Goal: Task Accomplishment & Management: Use online tool/utility

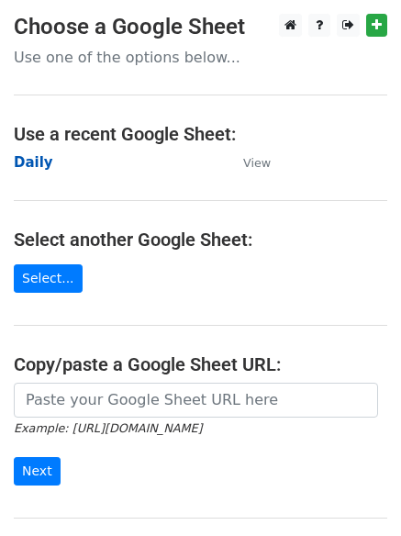
click at [31, 165] on strong "Daily" at bounding box center [33, 162] width 39 height 17
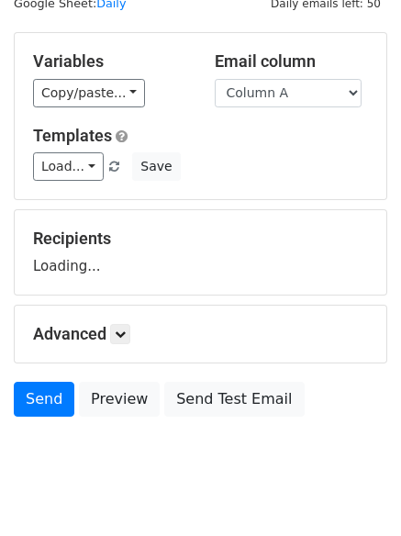
scroll to position [104, 0]
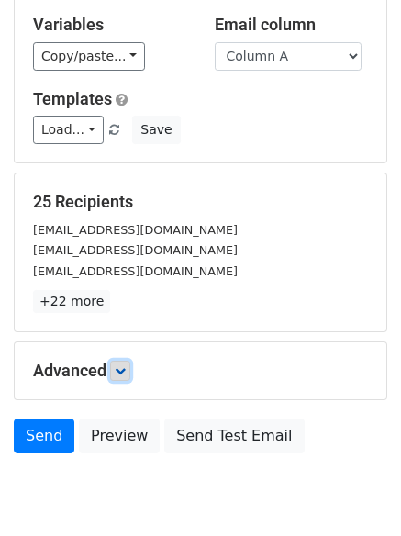
click at [127, 363] on link at bounding box center [120, 370] width 20 height 20
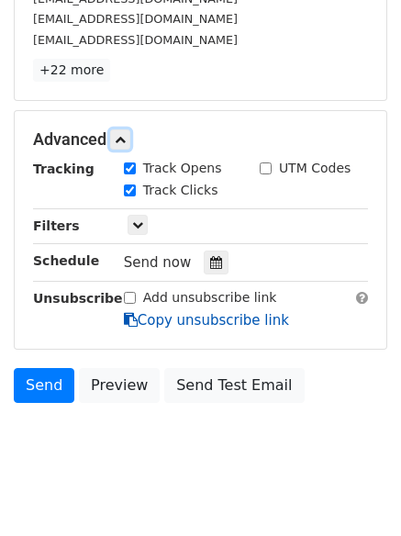
scroll to position [342, 0]
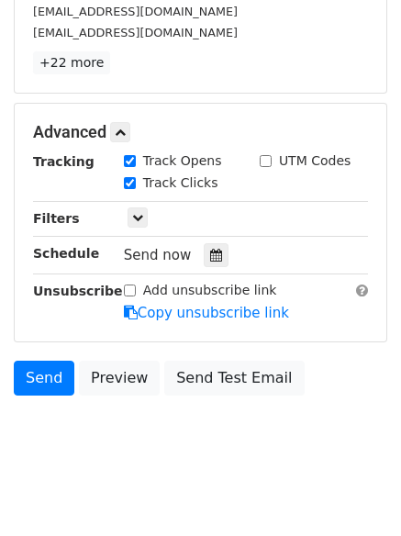
click at [204, 273] on hr at bounding box center [200, 273] width 335 height 1
click at [210, 258] on icon at bounding box center [216, 254] width 12 height 13
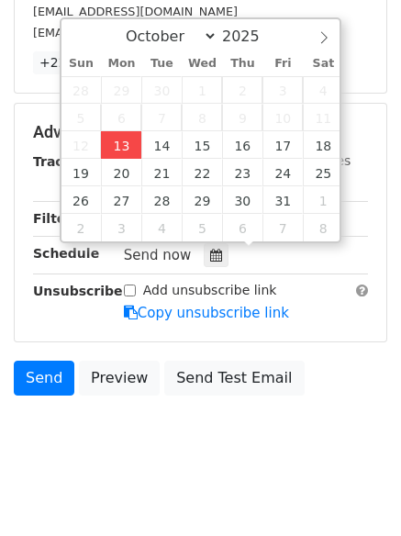
type input "2025-10-13 12:00"
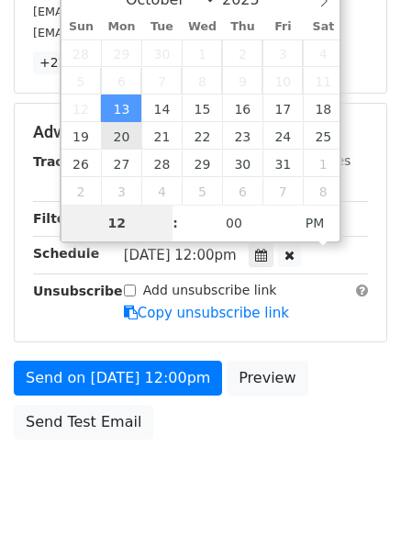
scroll to position [327, 0]
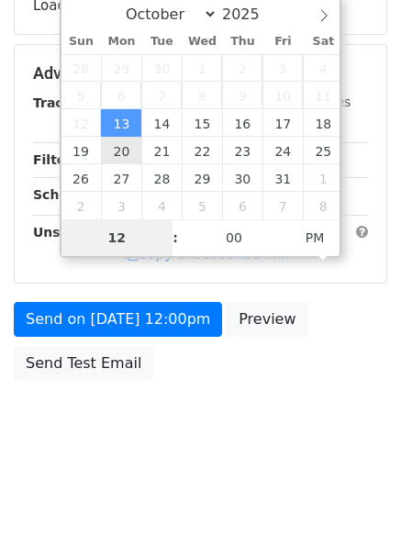
type input "4"
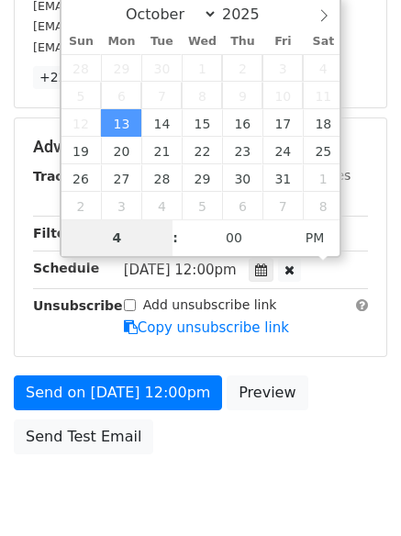
scroll to position [342, 0]
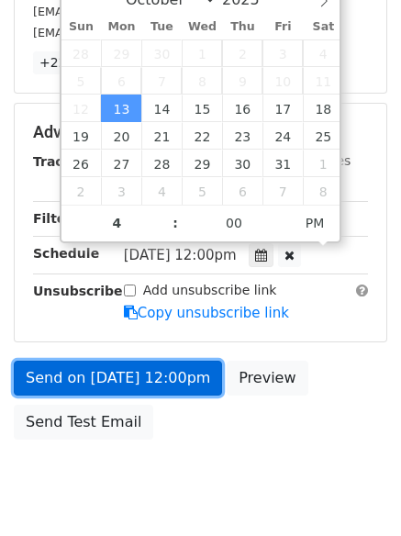
type input "2025-10-13 16:00"
click at [157, 370] on link "Send on Oct 13 at 12:00pm" at bounding box center [118, 377] width 208 height 35
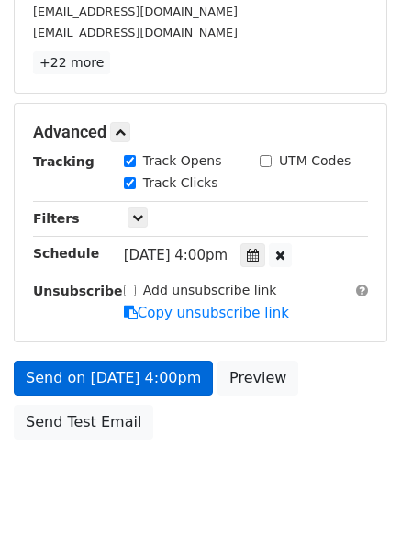
scroll to position [327, 0]
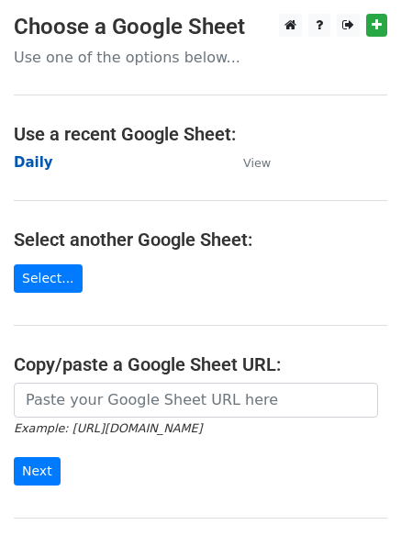
click at [30, 163] on strong "Daily" at bounding box center [33, 162] width 39 height 17
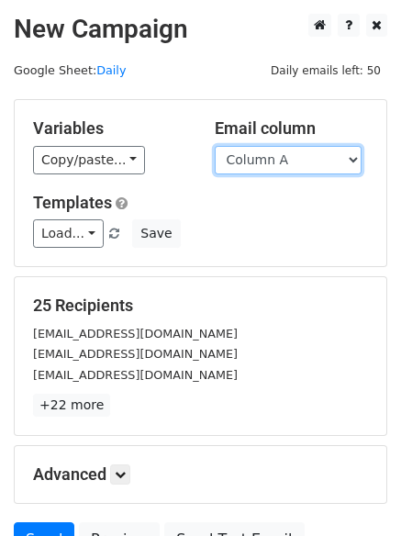
click at [249, 165] on select "Column A Column B Column C Column D Column E Column F" at bounding box center [288, 160] width 147 height 28
select select "Column B"
click at [215, 146] on select "Column A Column B Column C Column D Column E Column F" at bounding box center [288, 160] width 147 height 28
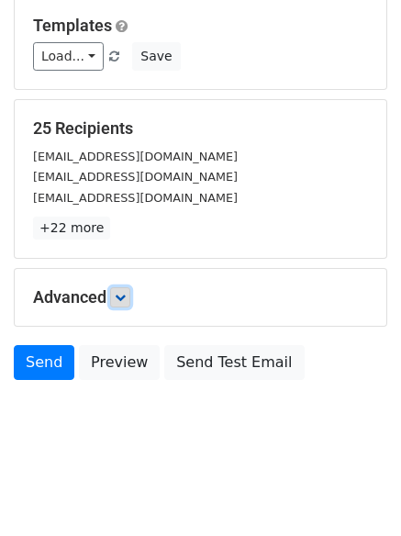
click at [124, 290] on link at bounding box center [120, 297] width 20 height 20
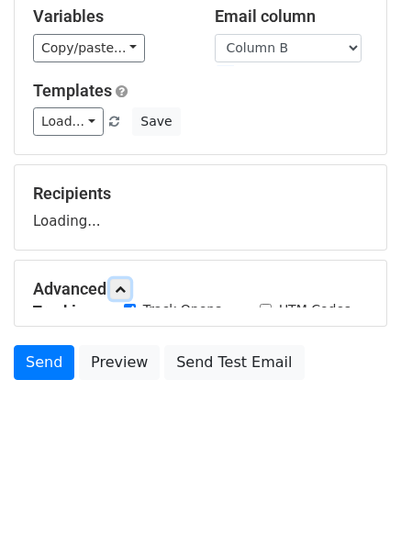
scroll to position [177, 0]
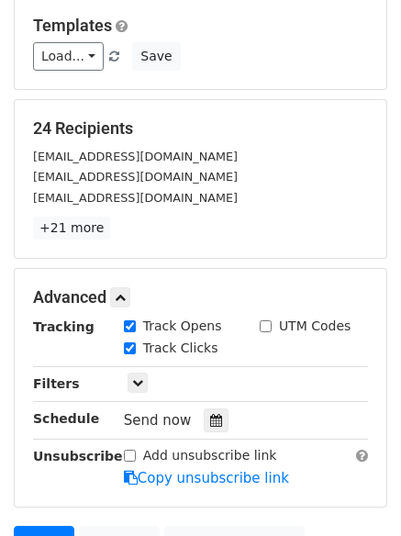
click at [204, 393] on div "Tracking Track Opens UTM Codes Track Clicks Filters Only include spreadsheet ro…" at bounding box center [200, 401] width 335 height 171
click at [210, 422] on icon at bounding box center [216, 420] width 12 height 13
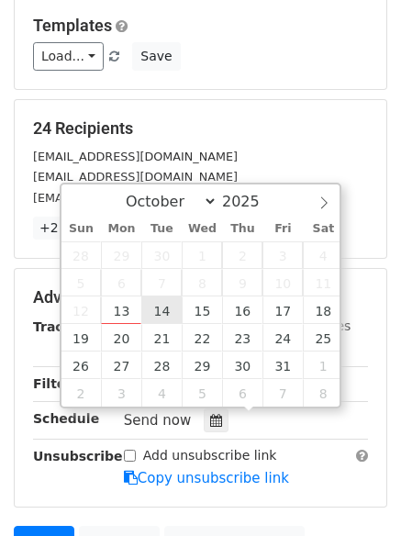
type input "2025-10-14 12:00"
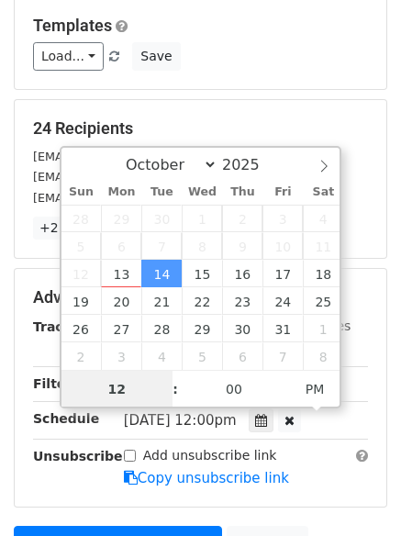
scroll to position [1, 0]
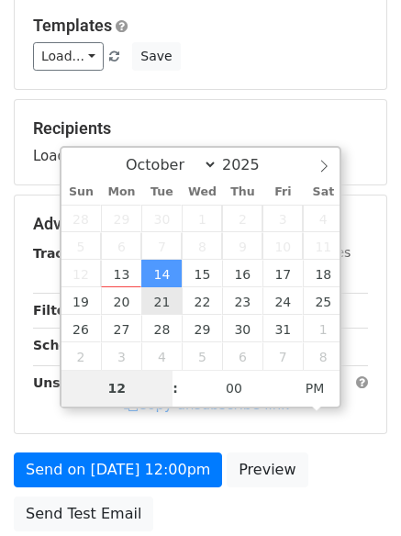
type input "5"
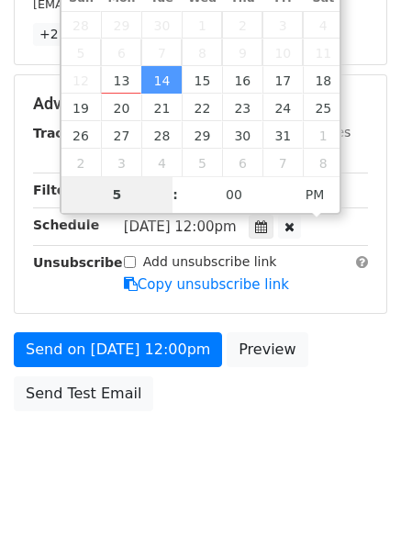
scroll to position [401, 0]
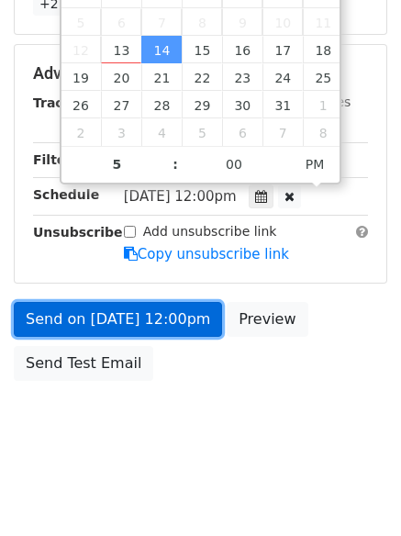
type input "2025-10-14 17:00"
click at [124, 304] on link "Send on Oct 14 at 12:00pm" at bounding box center [118, 319] width 208 height 35
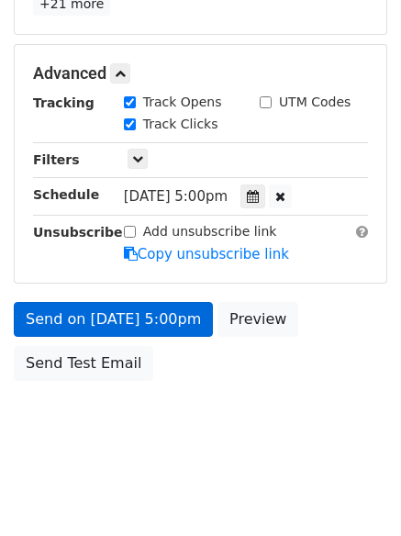
scroll to position [327, 0]
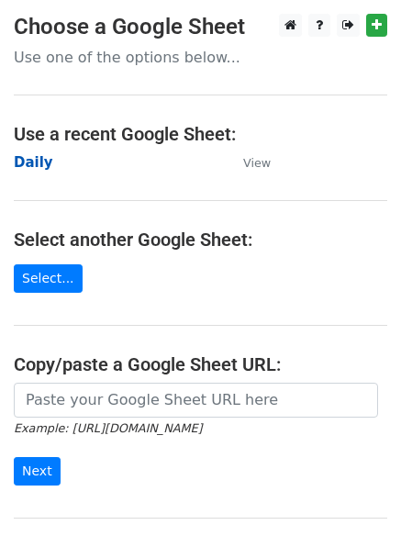
click at [40, 159] on strong "Daily" at bounding box center [33, 162] width 39 height 17
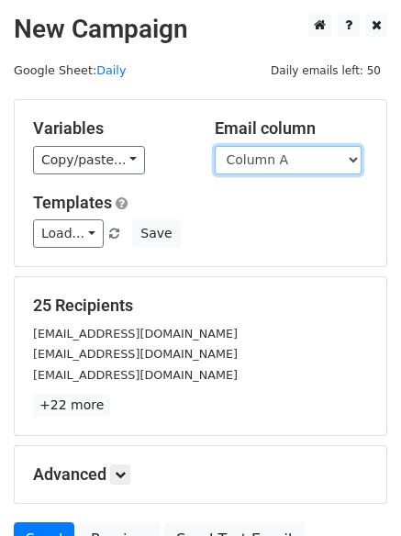
click at [317, 157] on select "Column A Column B Column C Column D Column E Column F" at bounding box center [288, 160] width 147 height 28
select select "Column C"
click at [215, 146] on select "Column A Column B Column C Column D Column E Column F" at bounding box center [288, 160] width 147 height 28
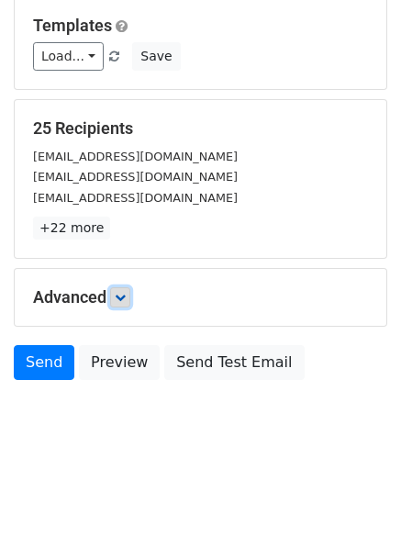
click at [121, 293] on icon at bounding box center [120, 297] width 11 height 11
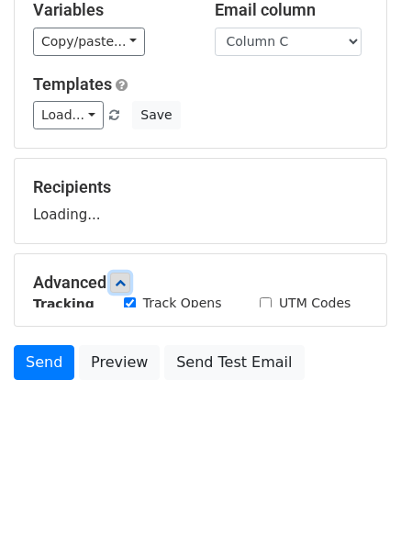
scroll to position [177, 0]
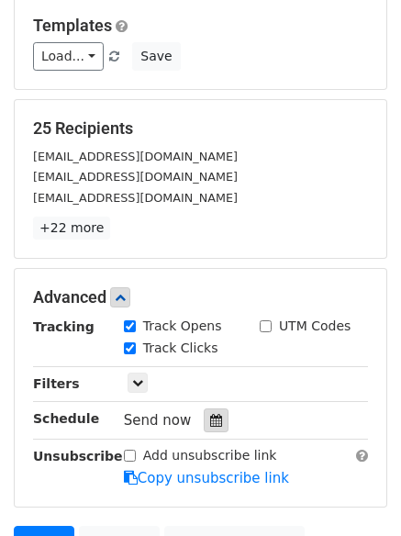
click at [210, 419] on icon at bounding box center [216, 420] width 12 height 13
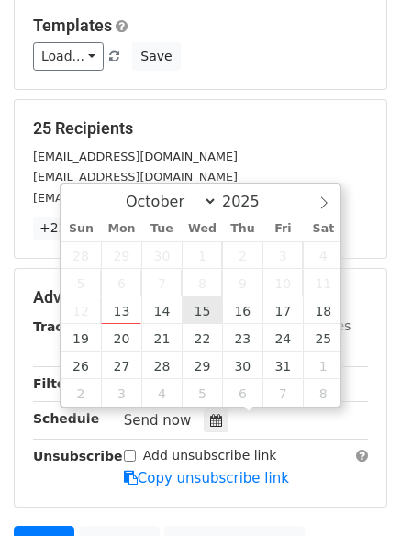
type input "2025-10-15 12:00"
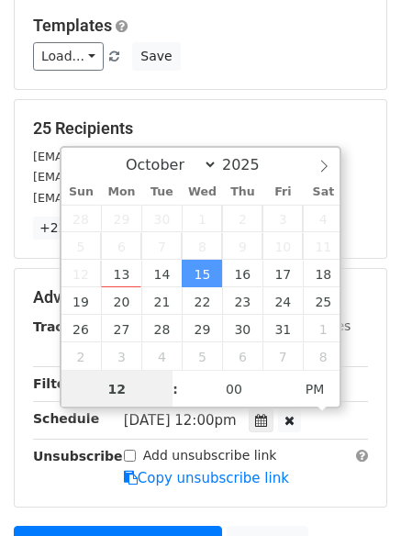
scroll to position [1, 0]
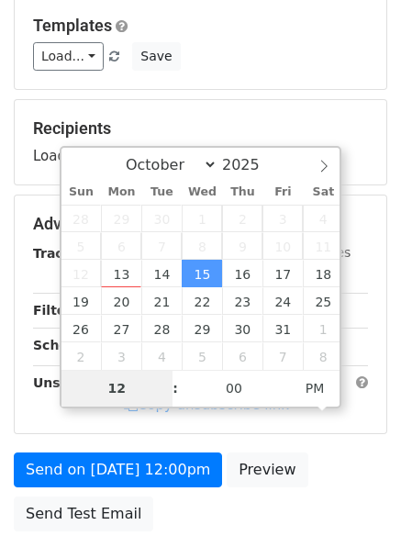
type input "6"
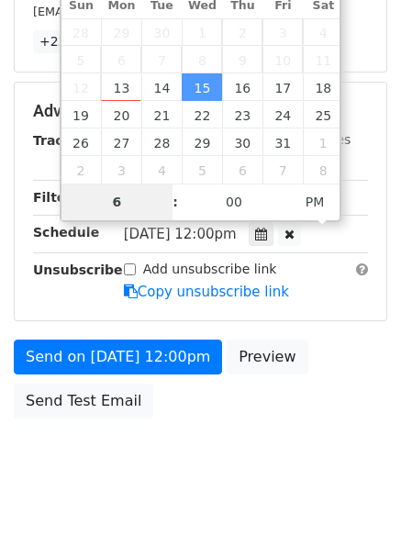
scroll to position [401, 0]
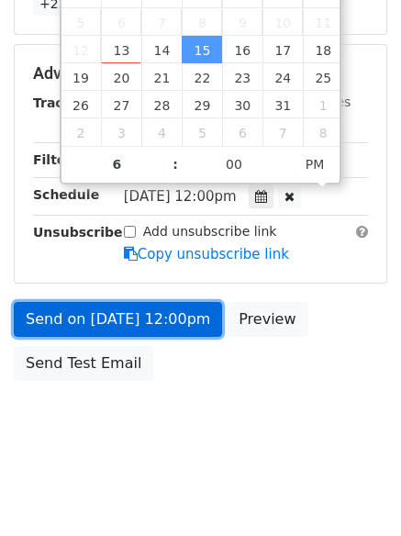
type input "2025-10-15 18:00"
click at [120, 302] on link "Send on Oct 15 at 12:00pm" at bounding box center [118, 319] width 208 height 35
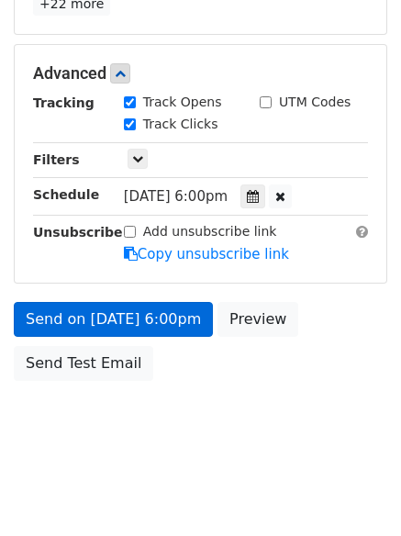
scroll to position [327, 0]
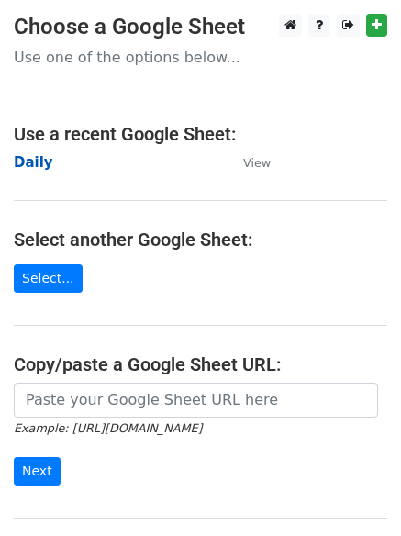
click at [36, 157] on strong "Daily" at bounding box center [33, 162] width 39 height 17
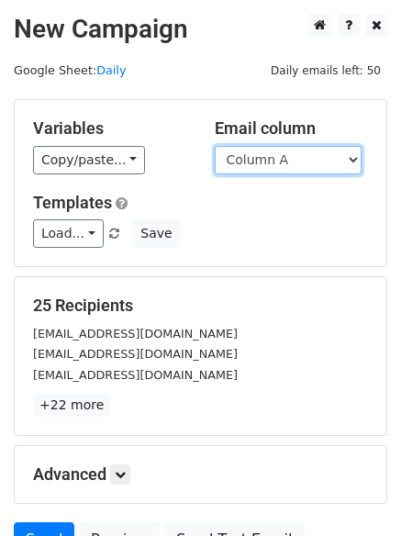
drag, startPoint x: 0, startPoint y: 0, endPoint x: 250, endPoint y: 169, distance: 301.9
click at [250, 169] on select "Column A Column B Column C Column D Column E Column F" at bounding box center [288, 160] width 147 height 28
select select "Column D"
click at [215, 146] on select "Column A Column B Column C Column D Column E Column F" at bounding box center [288, 160] width 147 height 28
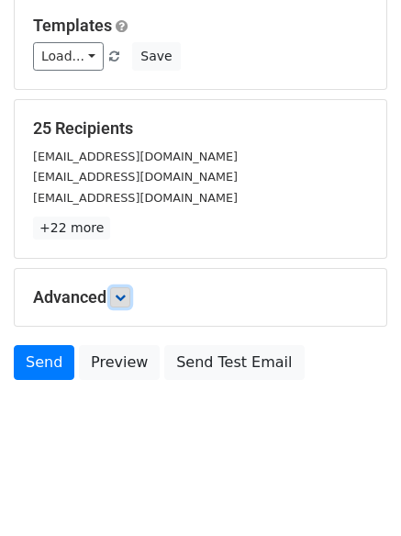
click at [124, 292] on icon at bounding box center [120, 297] width 11 height 11
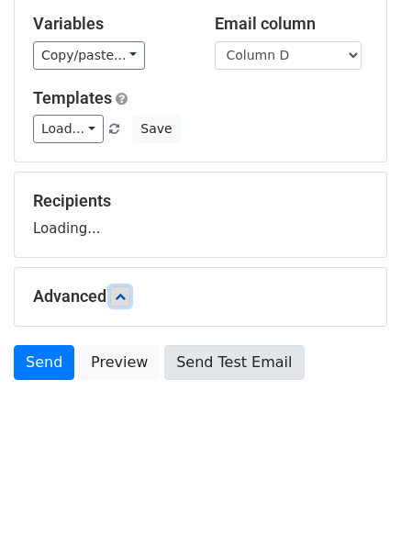
scroll to position [177, 0]
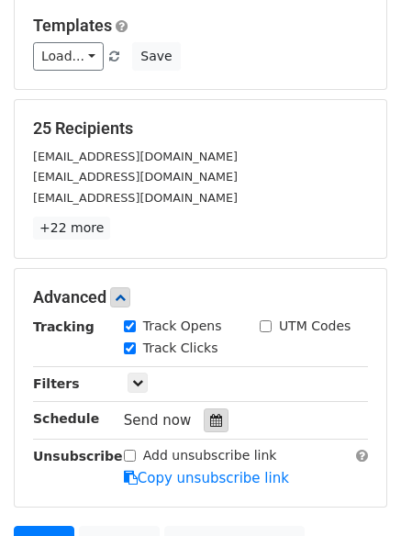
click at [210, 425] on icon at bounding box center [216, 420] width 12 height 13
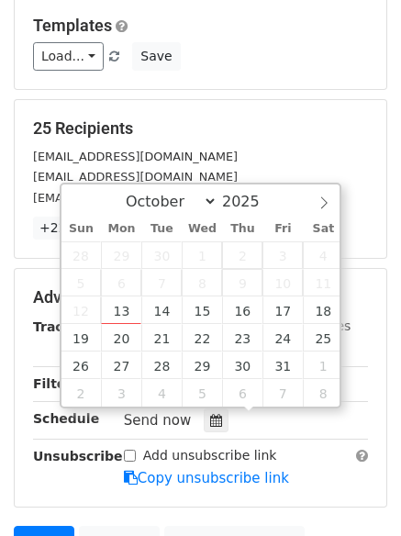
click at [243, 282] on span "9" at bounding box center [242, 283] width 40 height 28
type input "2025-10-16 12:00"
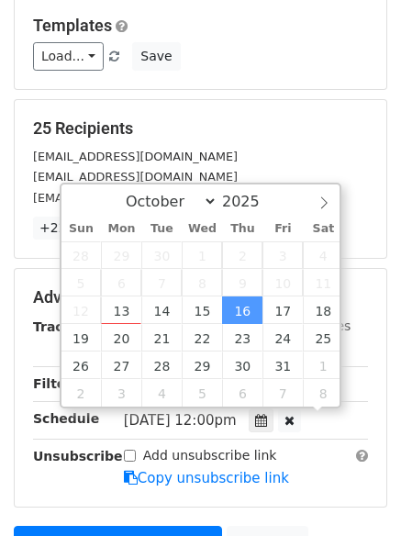
scroll to position [1, 0]
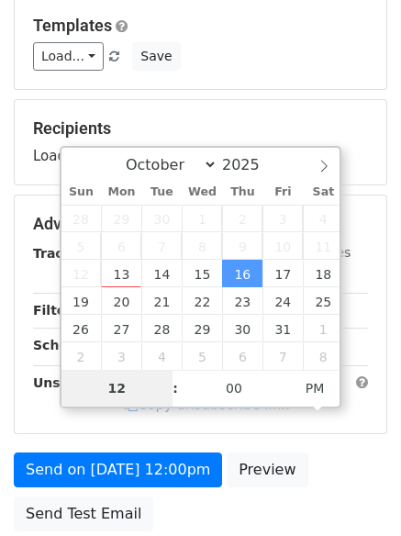
type input "7"
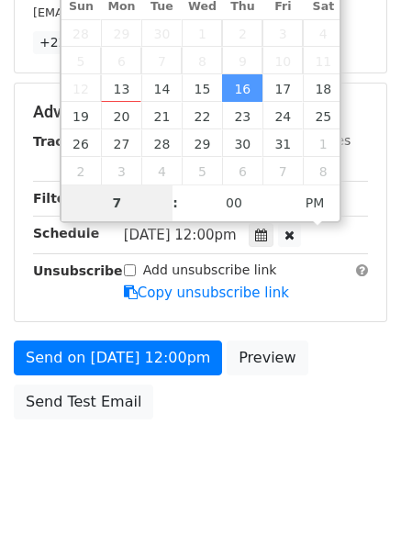
scroll to position [401, 0]
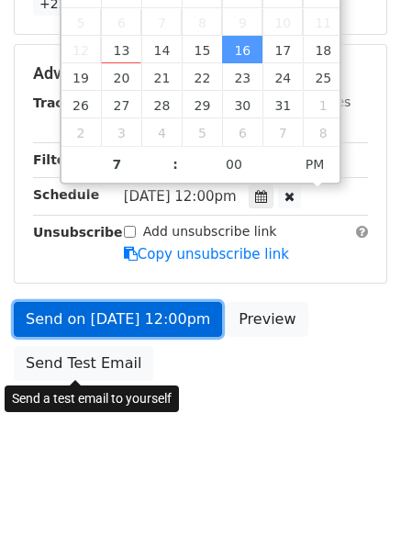
type input "2025-10-16 19:00"
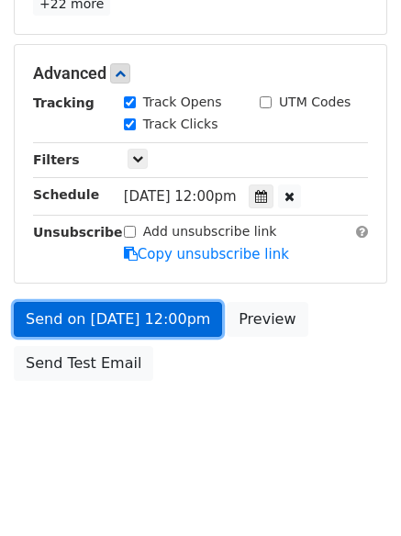
click at [122, 318] on link "Send on Oct 16 at 12:00pm" at bounding box center [118, 319] width 208 height 35
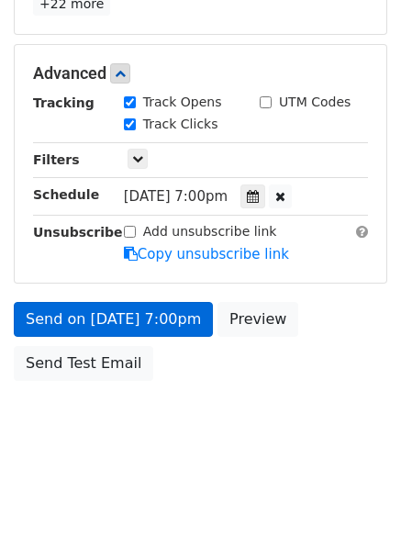
scroll to position [327, 0]
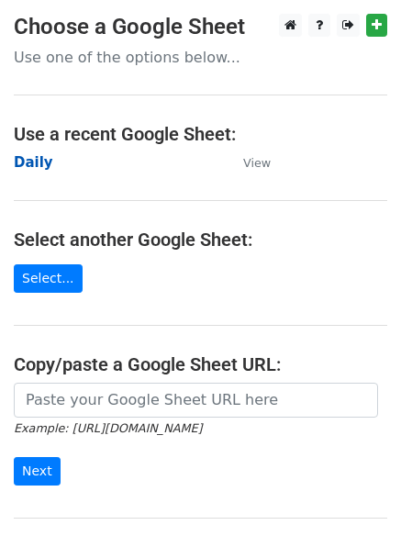
click at [21, 161] on strong "Daily" at bounding box center [33, 162] width 39 height 17
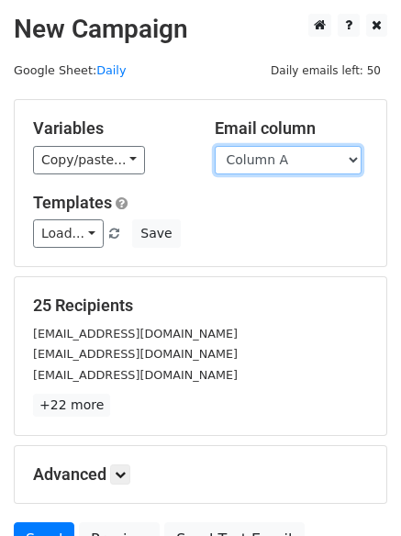
click at [281, 157] on select "Column A Column B Column C Column D Column E Column F" at bounding box center [288, 160] width 147 height 28
select select "Column E"
click at [215, 146] on select "Column A Column B Column C Column D Column E Column F" at bounding box center [288, 160] width 147 height 28
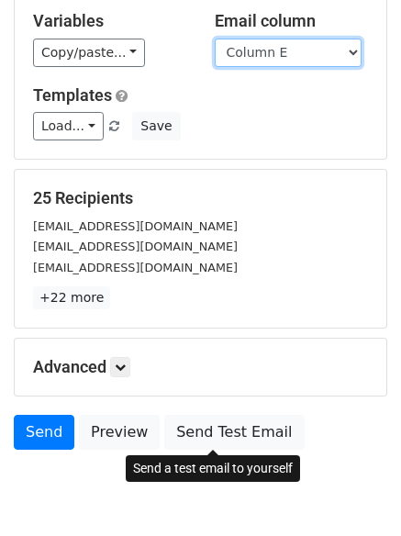
scroll to position [177, 0]
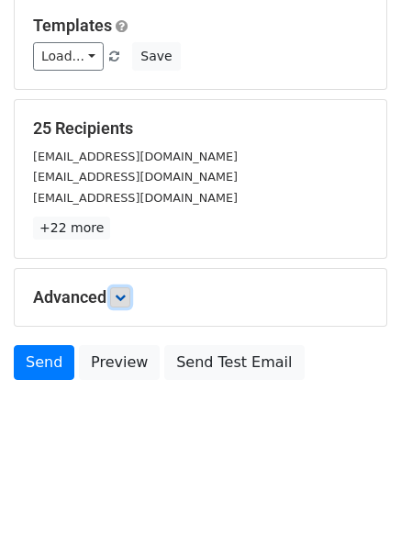
click at [130, 304] on link at bounding box center [120, 297] width 20 height 20
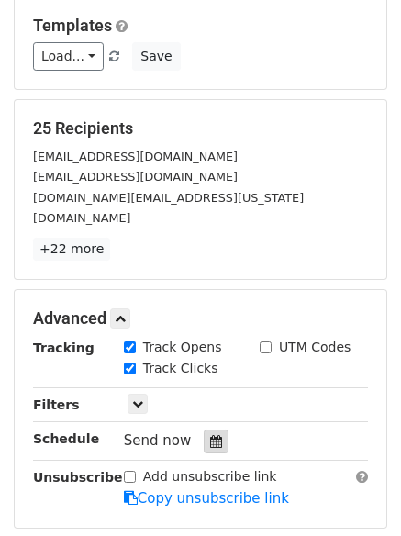
click at [211, 435] on icon at bounding box center [216, 441] width 12 height 13
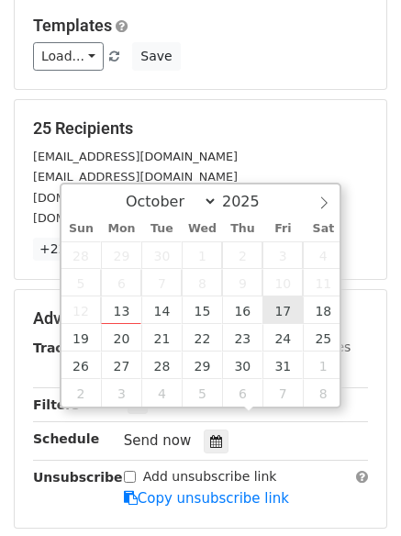
type input "[DATE] 12:00"
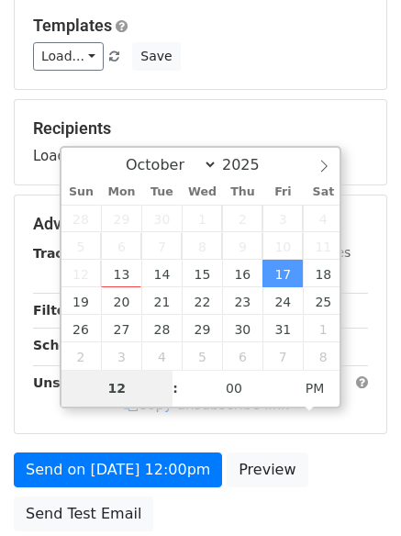
type input "8"
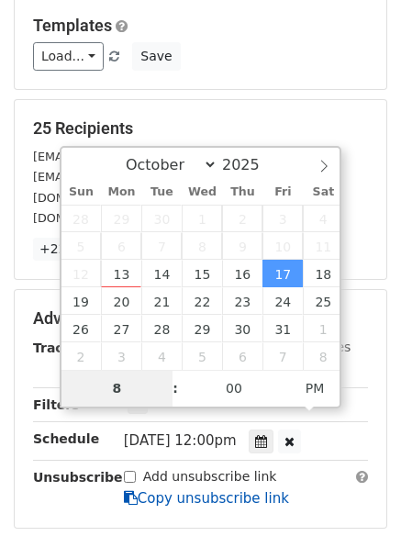
scroll to position [401, 0]
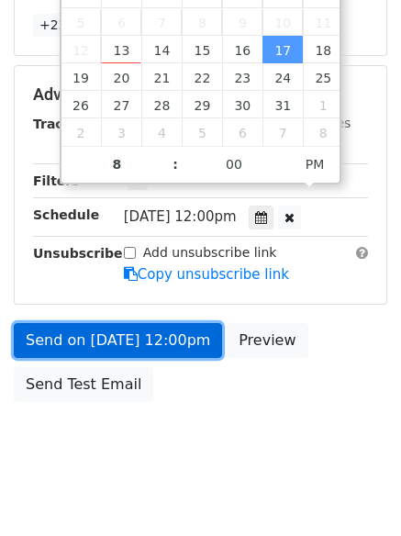
type input "[DATE] 20:00"
click at [131, 323] on link "Send on [DATE] 12:00pm" at bounding box center [118, 340] width 208 height 35
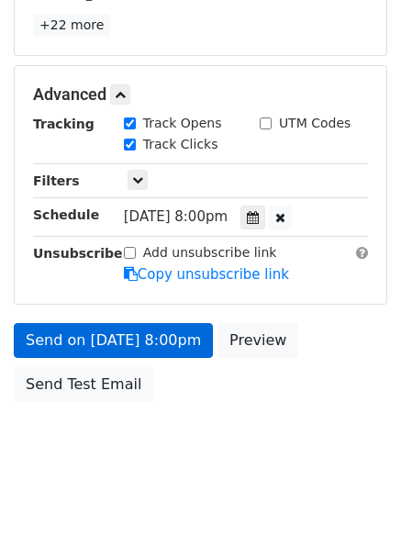
scroll to position [327, 0]
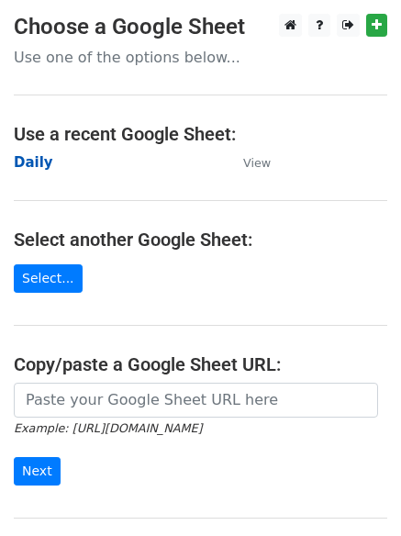
click at [34, 163] on strong "Daily" at bounding box center [33, 162] width 39 height 17
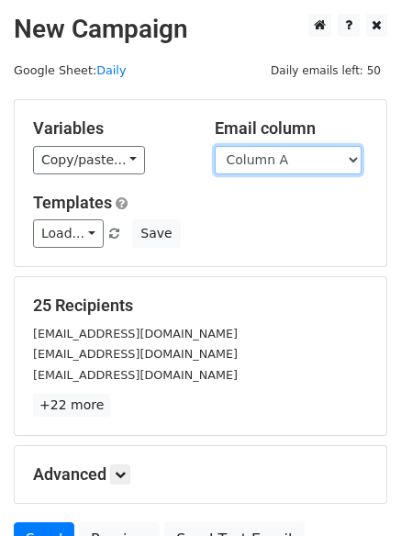
click at [270, 151] on select "Column A Column B Column C Column D Column E Column F" at bounding box center [288, 160] width 147 height 28
select select "Column F"
click at [215, 146] on select "Column A Column B Column C Column D Column E Column F" at bounding box center [288, 160] width 147 height 28
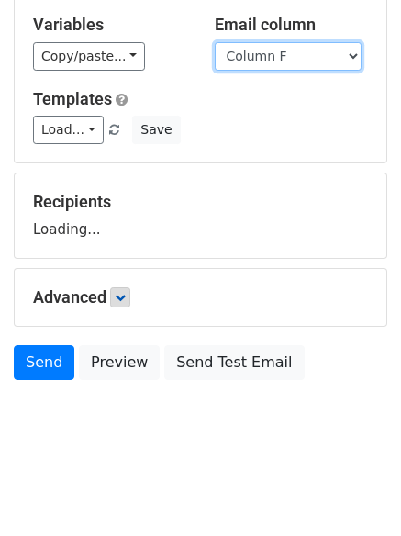
scroll to position [104, 0]
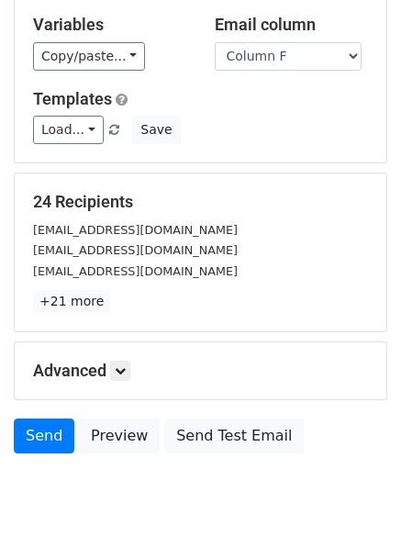
click at [118, 285] on div "24 Recipients [EMAIL_ADDRESS][DOMAIN_NAME] [EMAIL_ADDRESS][DOMAIN_NAME] [EMAIL_…" at bounding box center [200, 252] width 335 height 121
click at [121, 367] on icon at bounding box center [120, 370] width 11 height 11
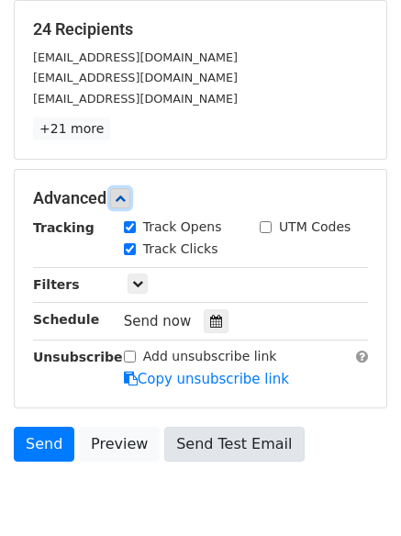
scroll to position [357, 0]
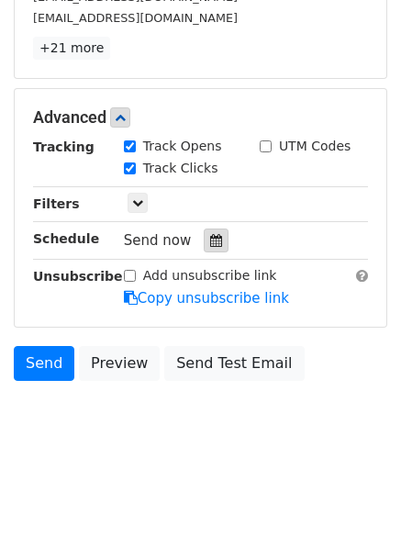
click at [210, 242] on icon at bounding box center [216, 240] width 12 height 13
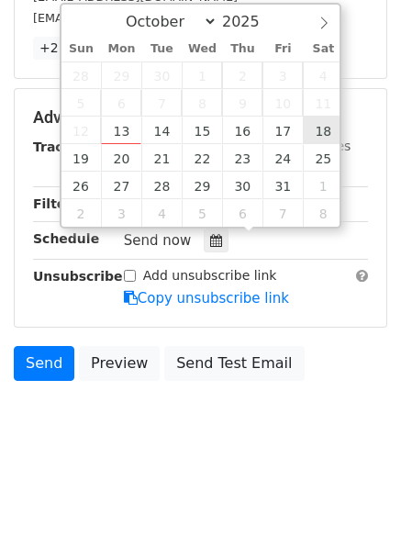
type input "[DATE] 12:00"
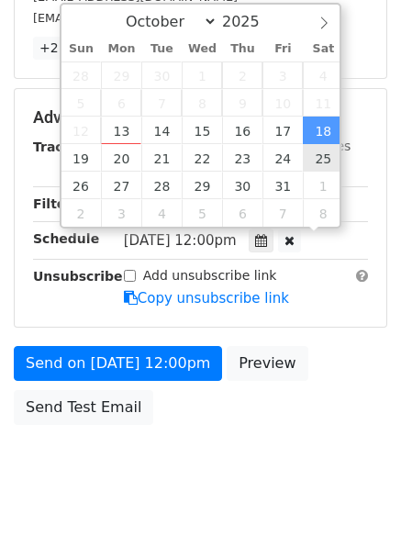
scroll to position [1, 0]
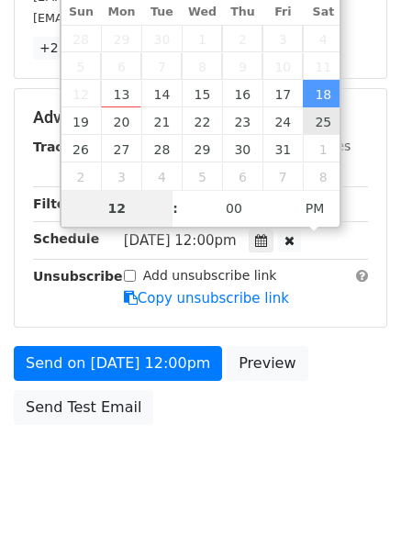
type input "9"
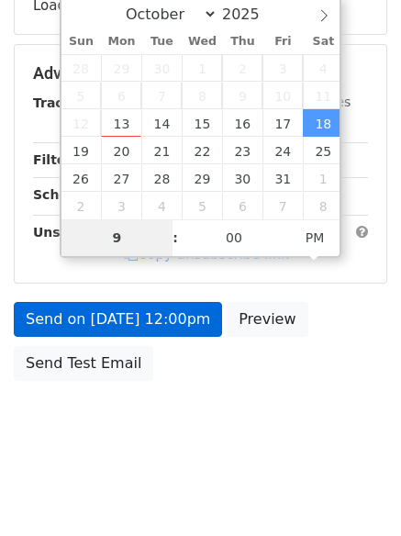
scroll to position [357, 0]
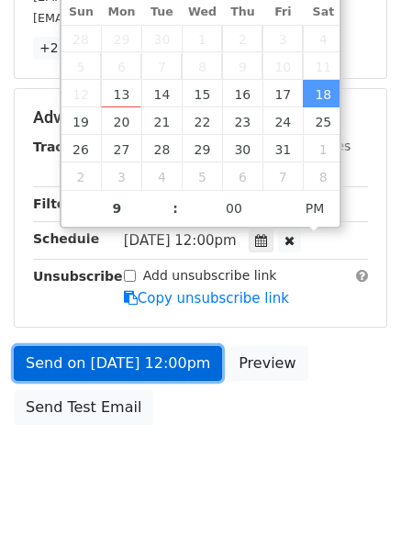
type input "[DATE] 21:00"
click at [114, 361] on link "Send on [DATE] 12:00pm" at bounding box center [118, 363] width 208 height 35
